Goal: Information Seeking & Learning: Check status

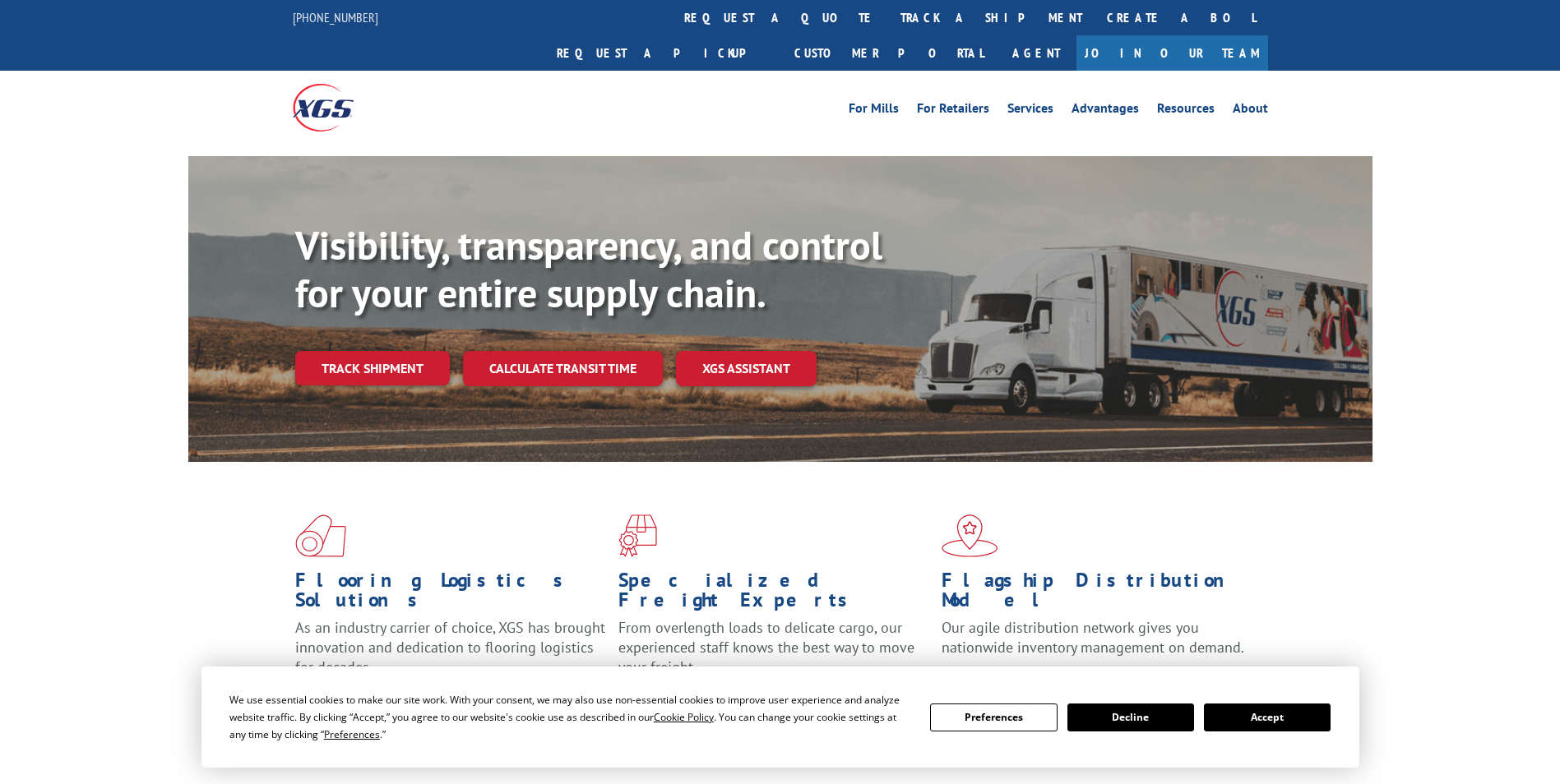
click at [888, 15] on link "track a shipment" at bounding box center [992, 17] width 207 height 36
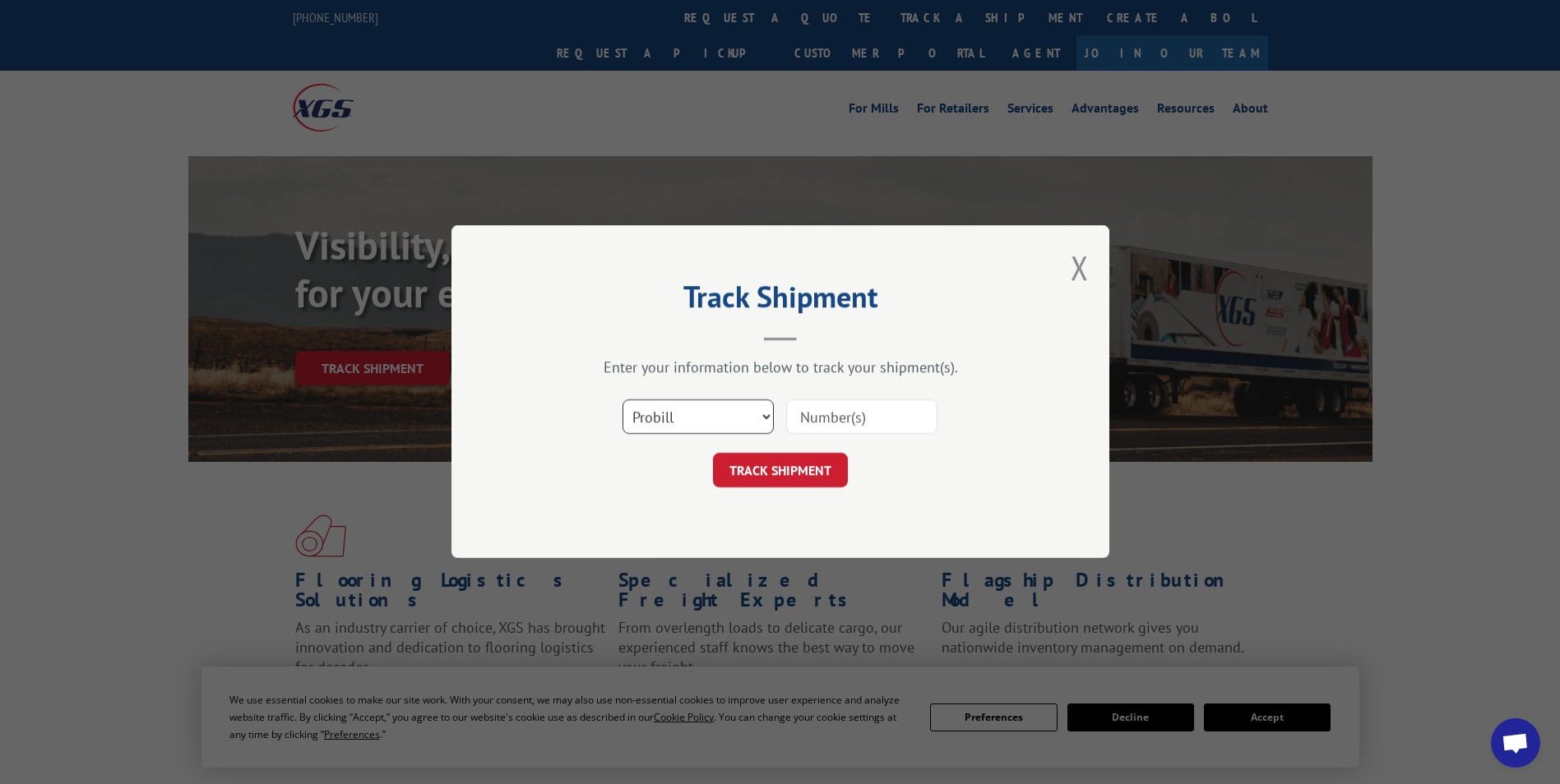
click at [661, 420] on select "Select category... Probill BOL PO" at bounding box center [698, 418] width 152 height 35
select select "bol"
click at [622, 400] on select "Select category... Probill BOL PO" at bounding box center [698, 418] width 152 height 35
click at [815, 426] on input at bounding box center [862, 418] width 152 height 35
type input "363552"
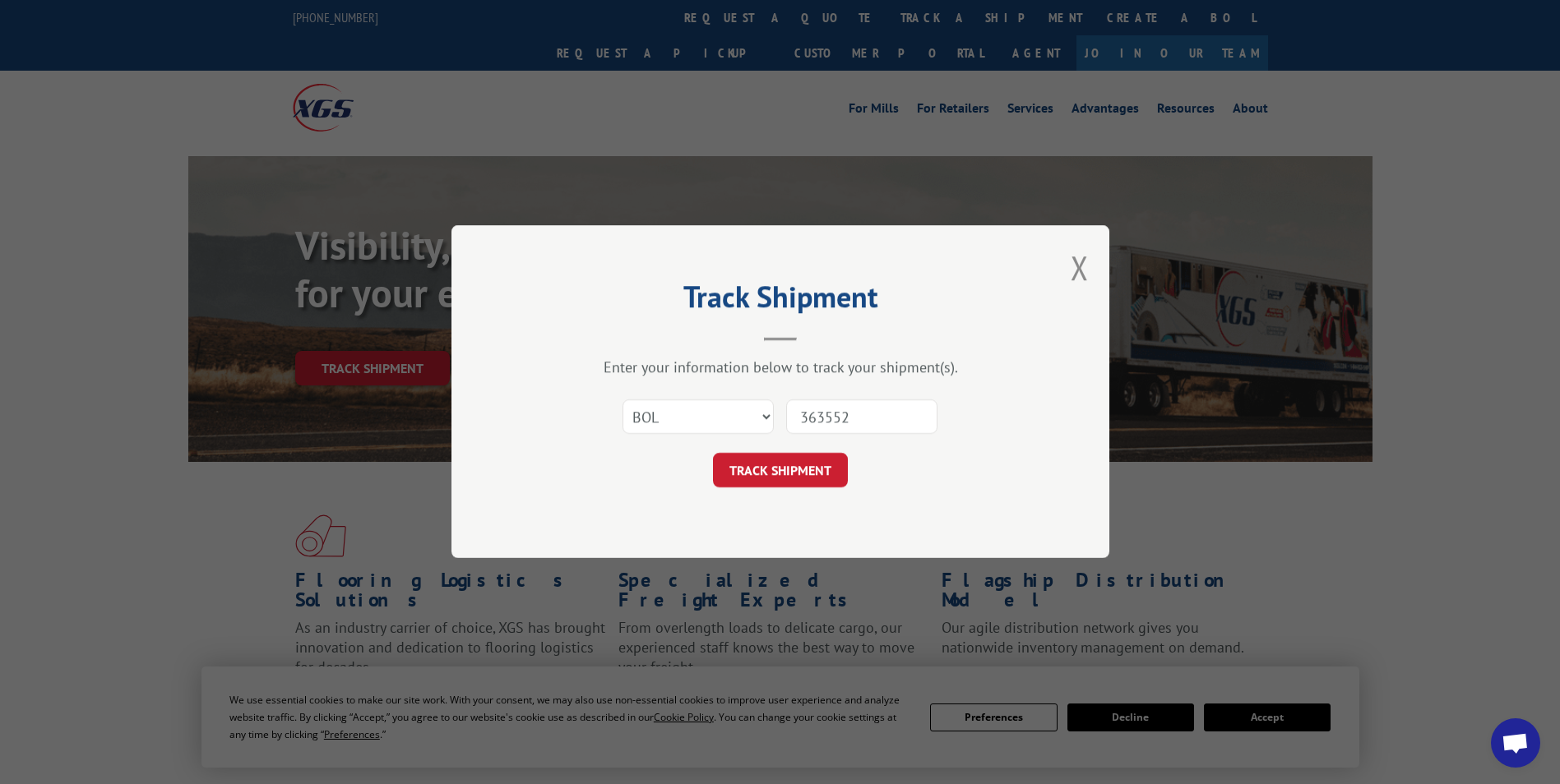
click button "TRACK SHIPMENT" at bounding box center [780, 471] width 135 height 35
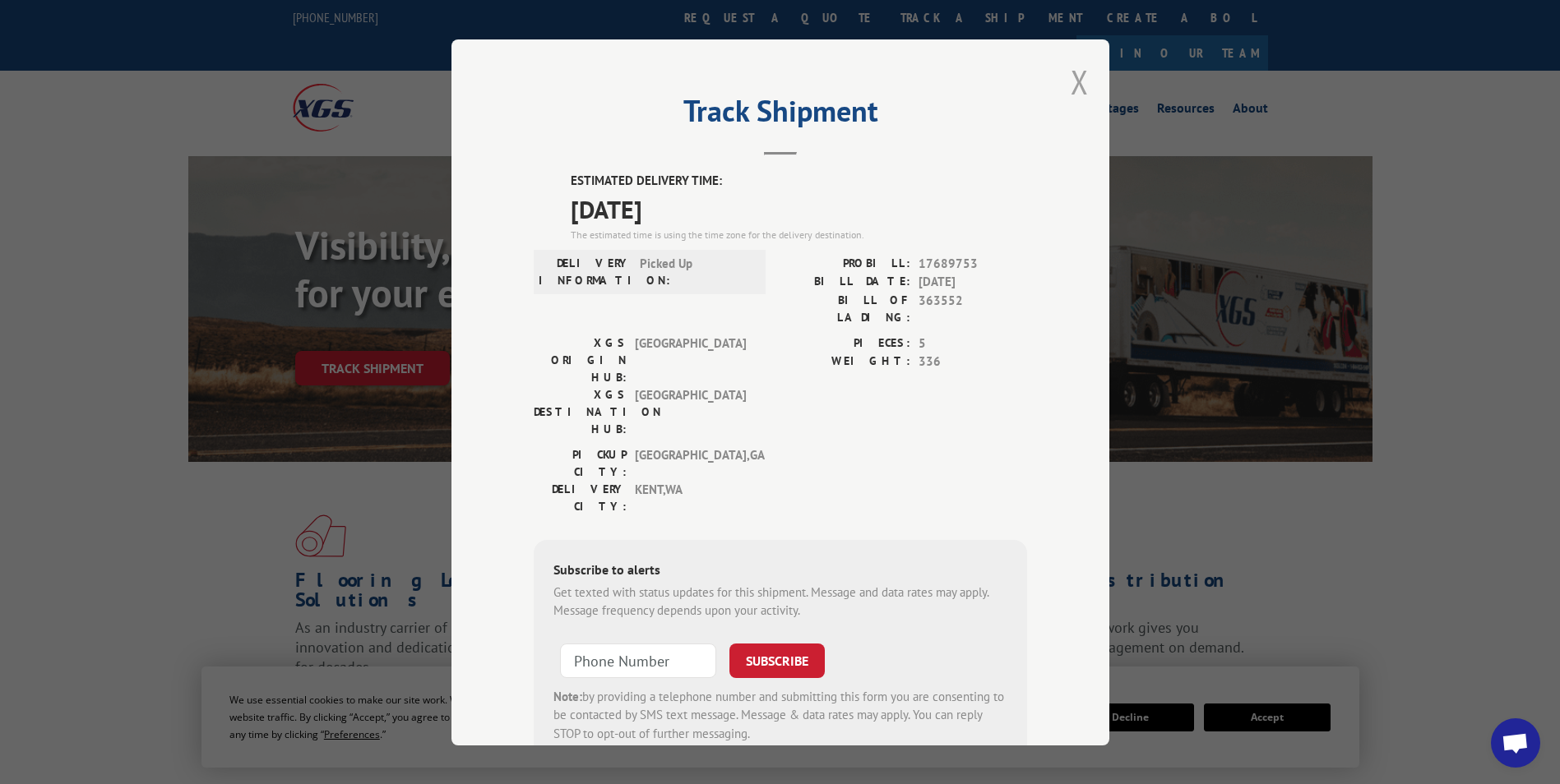
click at [1071, 79] on button "Close modal" at bounding box center [1080, 82] width 18 height 44
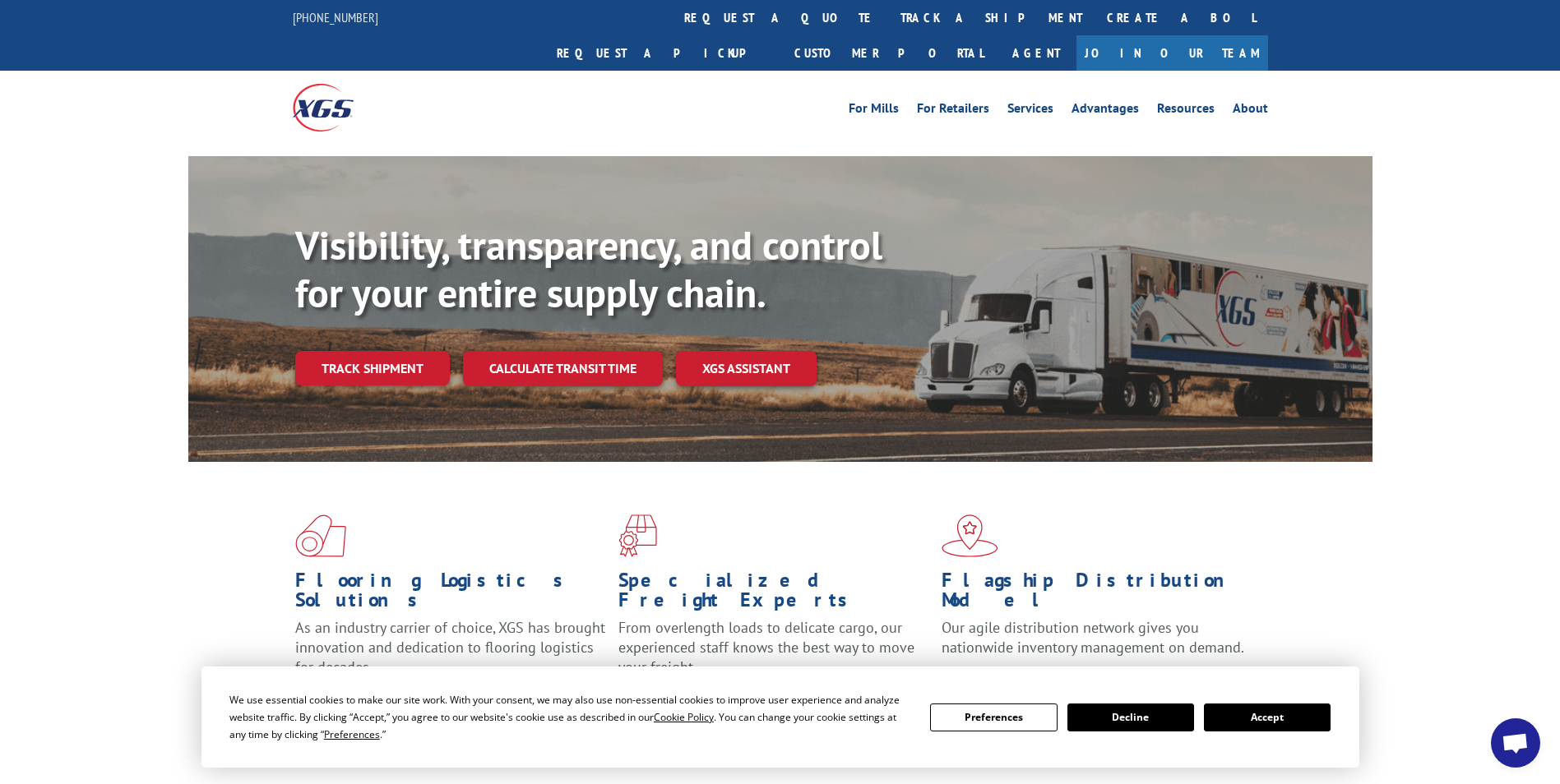
click at [888, 17] on link "track a shipment" at bounding box center [992, 17] width 207 height 36
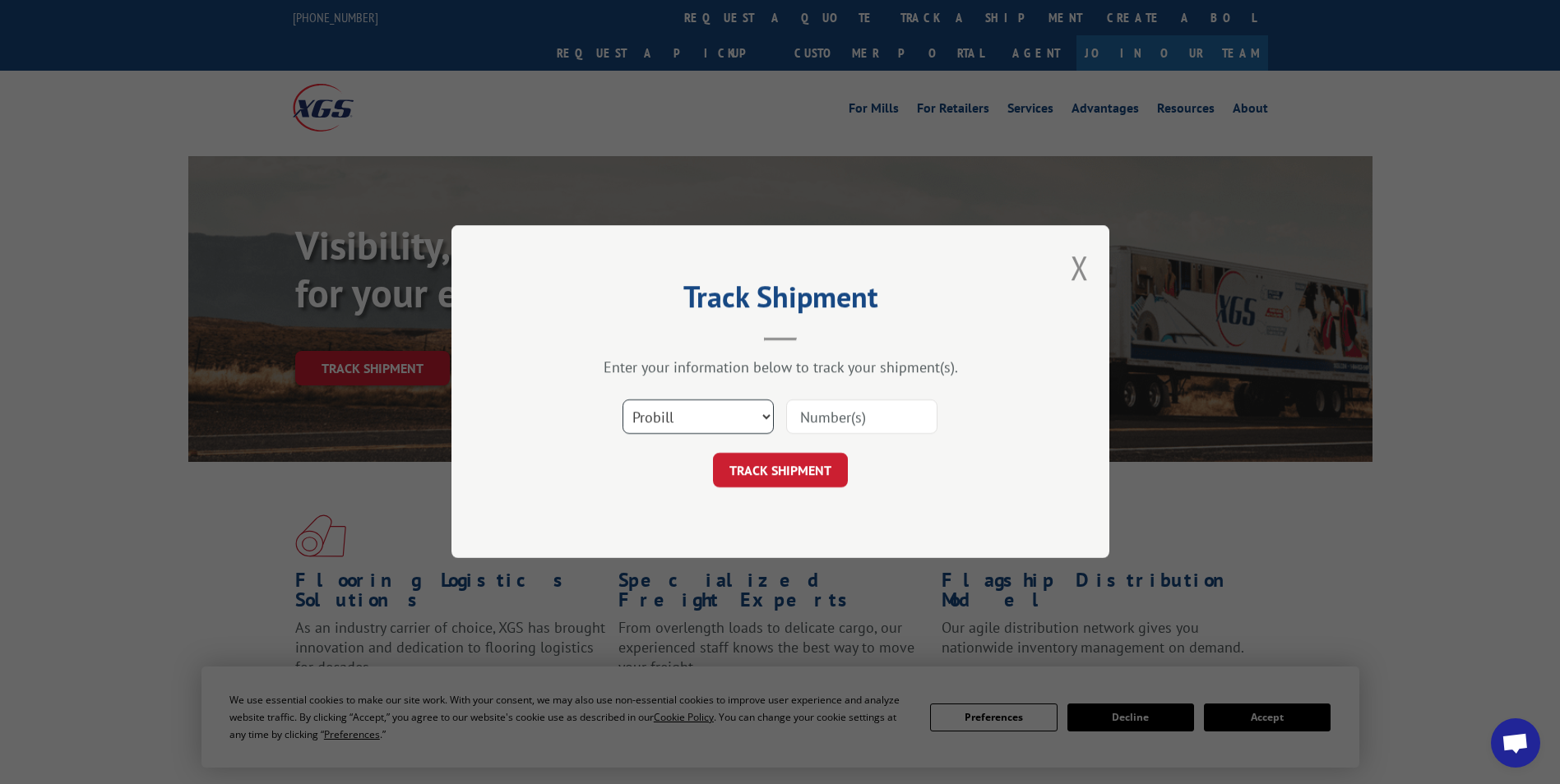
click at [705, 415] on select "Select category... Probill BOL PO" at bounding box center [698, 418] width 152 height 35
select select "bol"
click at [622, 400] on select "Select category... Probill BOL PO" at bounding box center [698, 418] width 152 height 35
click at [854, 424] on input at bounding box center [862, 418] width 152 height 35
type input "363553"
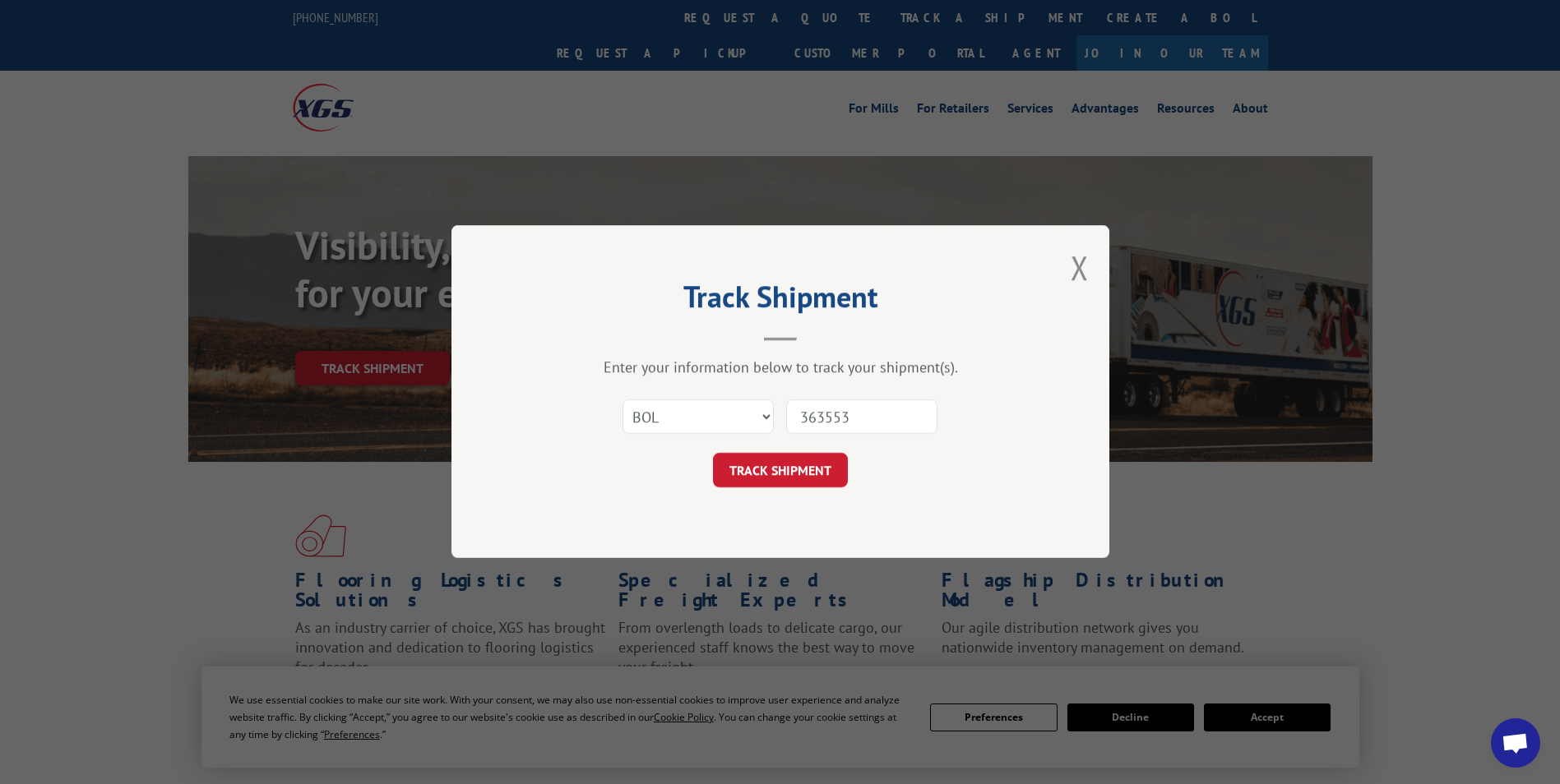
click button "TRACK SHIPMENT" at bounding box center [780, 471] width 135 height 35
